Goal: Information Seeking & Learning: Get advice/opinions

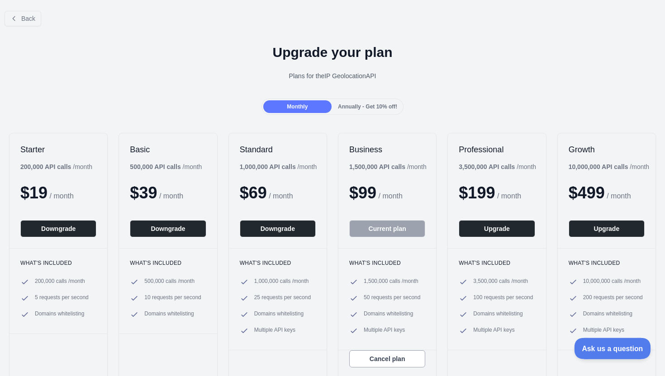
click at [610, 351] on span "Ask us a question" at bounding box center [608, 347] width 68 height 6
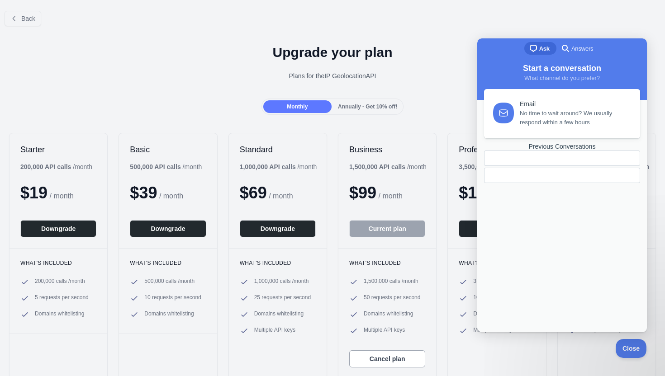
click at [547, 130] on link "Email No time to wait around? We usually respond within a few hours" at bounding box center [562, 113] width 156 height 49
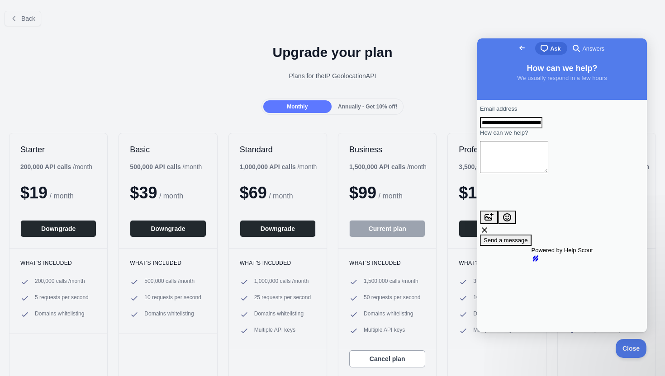
click at [517, 50] on span "Go back" at bounding box center [522, 48] width 11 height 11
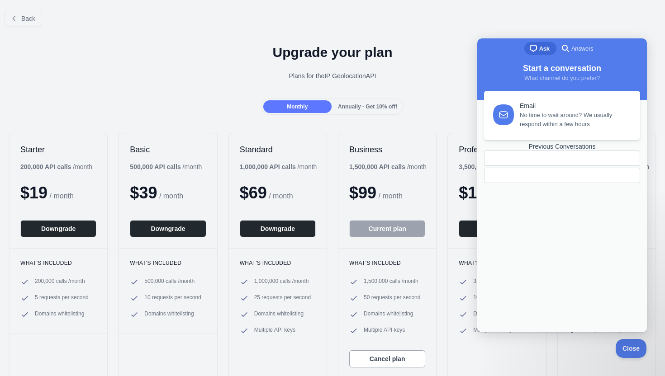
click at [579, 47] on span "Answers" at bounding box center [582, 48] width 22 height 9
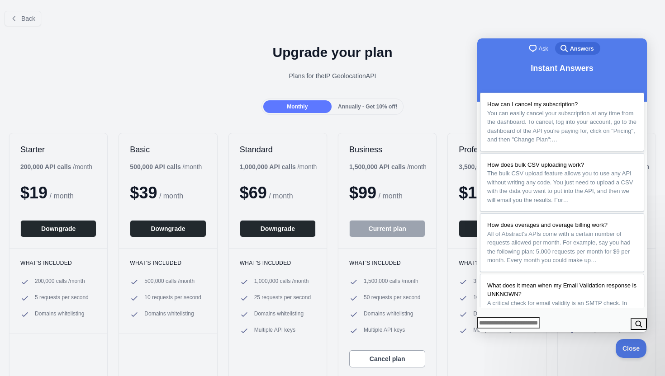
click at [581, 129] on span "You can easily cancel your subscription at any time from the dashboard. To canc…" at bounding box center [561, 126] width 149 height 33
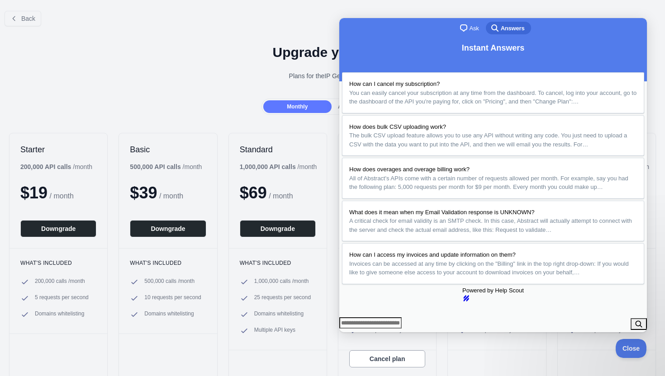
scroll to position [405, 0]
click at [358, 346] on button "u" at bounding box center [349, 353] width 18 height 14
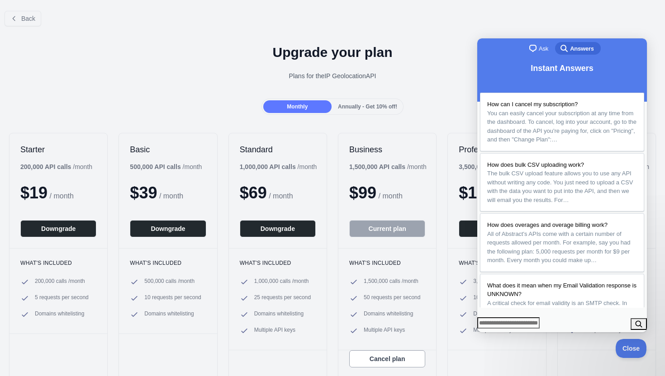
click at [494, 333] on button "Close" at bounding box center [486, 339] width 16 height 12
click at [526, 49] on link "chat-square Ask" at bounding box center [539, 48] width 31 height 13
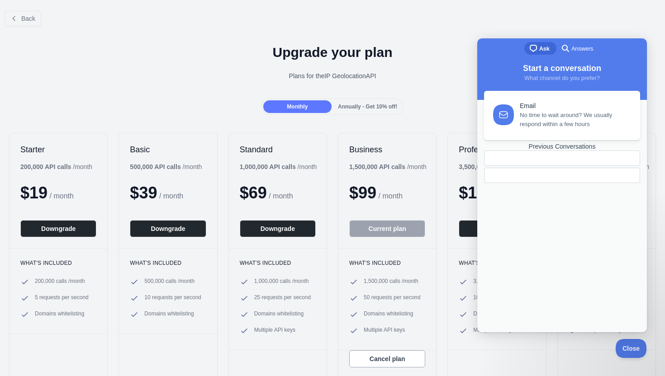
click at [546, 198] on div "Email No time to wait around? We usually respond within a few hours Previous Co…" at bounding box center [562, 202] width 164 height 223
click at [560, 151] on div "Previous Conversations" at bounding box center [562, 147] width 156 height 8
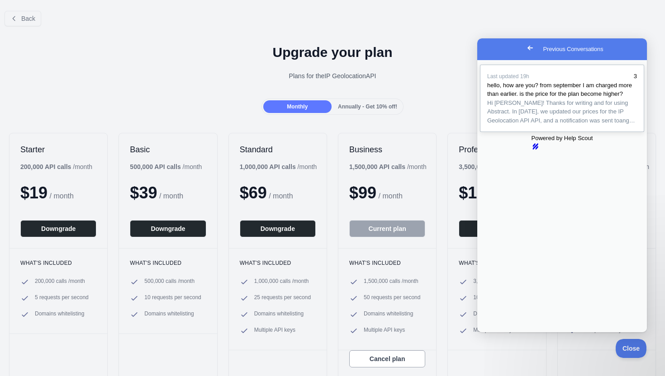
click at [554, 124] on span "Hi [PERSON_NAME]! Thanks for writing and for using Abstract. In [DATE], we upda…" at bounding box center [561, 112] width 148 height 24
